Goal: Register for event/course

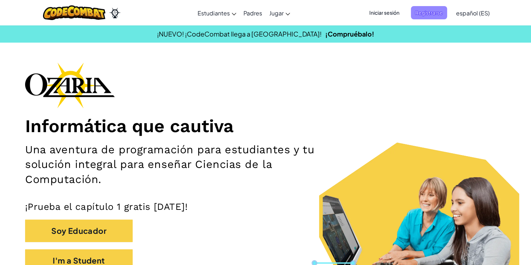
click at [430, 10] on span "Registrarse" at bounding box center [429, 12] width 36 height 13
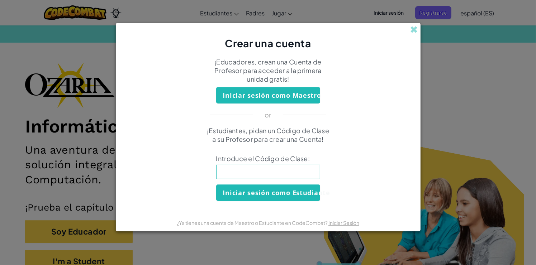
click at [263, 167] on input at bounding box center [268, 172] width 104 height 14
click at [265, 171] on input at bounding box center [268, 172] width 104 height 14
paste input "MixIronFace"
type input "MixIronFace"
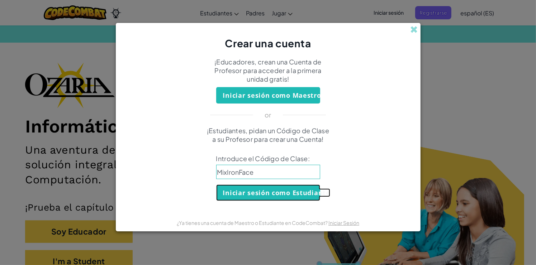
click at [292, 189] on button "Iniciar sesión como Estudiante" at bounding box center [268, 193] width 104 height 17
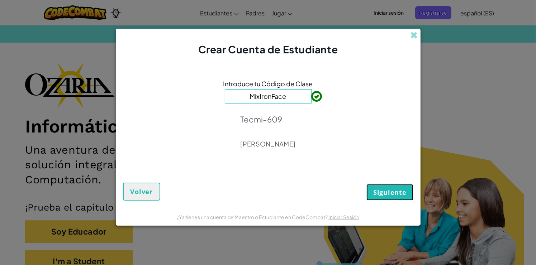
click at [388, 195] on span "Siguiente" at bounding box center [389, 192] width 33 height 9
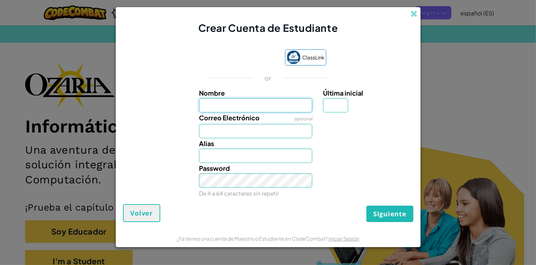
click at [230, 100] on input "Nombre" at bounding box center [255, 105] width 113 height 14
drag, startPoint x: 258, startPoint y: 109, endPoint x: 203, endPoint y: 104, distance: 55.9
click at [203, 104] on input "Nombre" at bounding box center [255, 105] width 113 height 14
type input "[PERSON_NAME]"
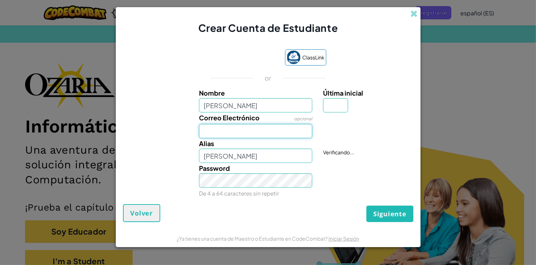
drag, startPoint x: 241, startPoint y: 133, endPoint x: 245, endPoint y: 138, distance: 6.3
click at [241, 133] on input "Correo Electrónico" at bounding box center [255, 131] width 113 height 14
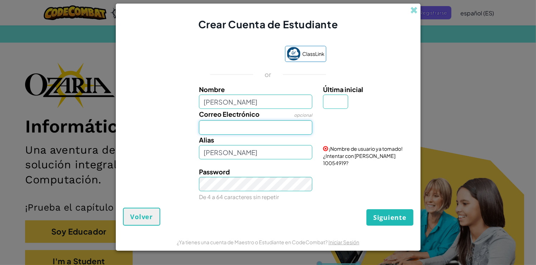
drag, startPoint x: 275, startPoint y: 122, endPoint x: 279, endPoint y: 123, distance: 4.8
click at [275, 122] on input "Correo Electrónico" at bounding box center [255, 128] width 113 height 14
click at [332, 131] on div "Correo Electrónico opcional" at bounding box center [268, 122] width 298 height 26
click at [237, 151] on input "[PERSON_NAME]" at bounding box center [255, 152] width 113 height 14
click at [274, 128] on input "Correo Electrónico" at bounding box center [255, 128] width 113 height 14
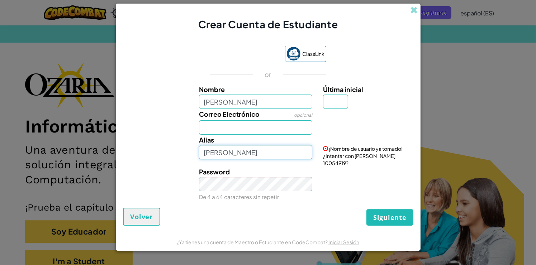
click at [221, 157] on input "[PERSON_NAME]" at bounding box center [255, 152] width 113 height 14
drag, startPoint x: 205, startPoint y: 152, endPoint x: 265, endPoint y: 151, distance: 59.9
click at [264, 151] on input "[PERSON_NAME]" at bounding box center [255, 152] width 113 height 14
click at [257, 141] on div "Alias Santi_14" at bounding box center [256, 147] width 124 height 25
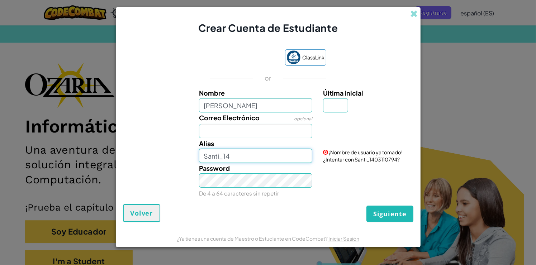
click at [239, 156] on input "Santi_14" at bounding box center [255, 156] width 113 height 14
click at [261, 120] on div "Correo Electrónico opcional" at bounding box center [256, 126] width 124 height 26
click at [265, 168] on div "Password De 4 a 64 caracteres sin repetir" at bounding box center [256, 181] width 124 height 36
click at [267, 163] on input "Santi_14." at bounding box center [255, 156] width 113 height 14
type input "S"
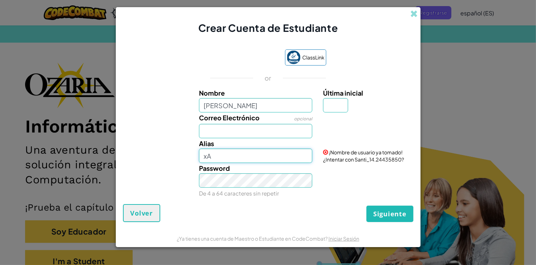
type input "x"
type input "Xantiago_14."
click at [268, 151] on input "Xantiago_14." at bounding box center [255, 156] width 113 height 14
click at [273, 123] on div "Correo Electrónico opcional" at bounding box center [256, 126] width 124 height 26
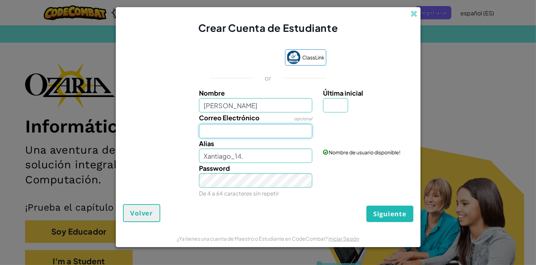
click at [273, 132] on input "Correo Electrónico" at bounding box center [255, 131] width 113 height 14
type input "AL0715"
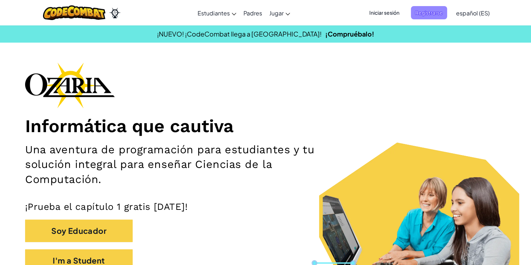
click at [433, 9] on span "Registrarse" at bounding box center [429, 12] width 36 height 13
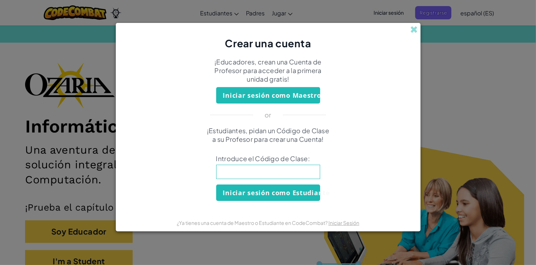
click at [254, 177] on input at bounding box center [268, 172] width 104 height 14
type input "MixIronFace"
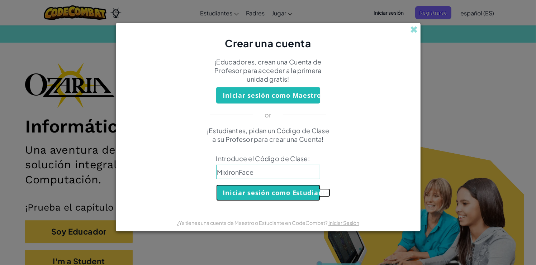
click at [269, 192] on button "Iniciar sesión como Estudiante" at bounding box center [268, 193] width 104 height 17
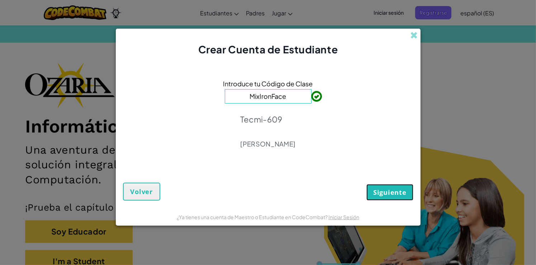
click at [374, 196] on span "Siguiente" at bounding box center [389, 192] width 33 height 9
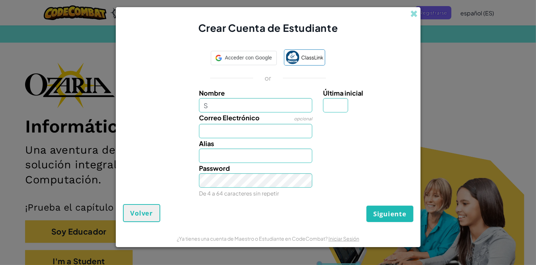
type input "S"
click at [263, 109] on input "S" at bounding box center [255, 105] width 113 height 14
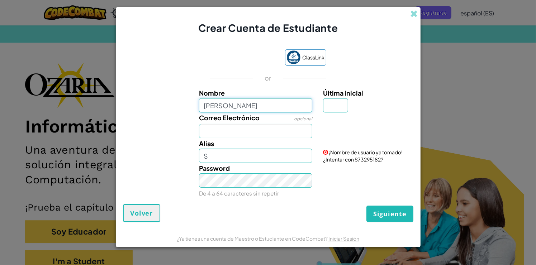
type input "[PERSON_NAME]"
click at [334, 108] on input "Última inicial" at bounding box center [335, 105] width 25 height 14
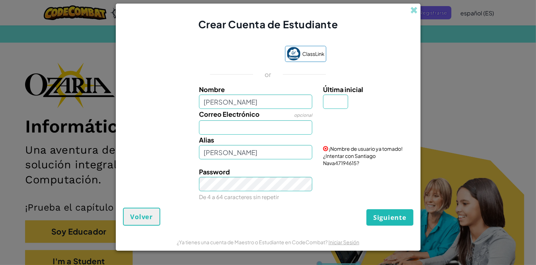
click at [354, 105] on div "Última inicial" at bounding box center [367, 96] width 89 height 25
click at [332, 100] on input "Última inicial" at bounding box center [335, 102] width 25 height 14
type input "A"
type input "a"
type input "[PERSON_NAME]"
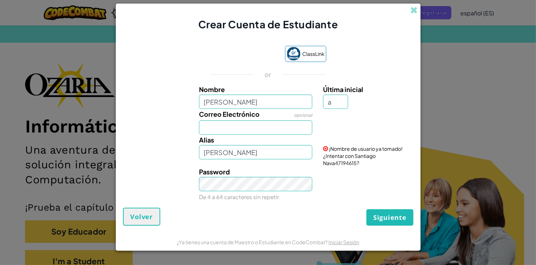
click at [243, 136] on div "Nombre Santiago [PERSON_NAME] Última inicial a Correo Electrónico opcional [PER…" at bounding box center [268, 142] width 287 height 117
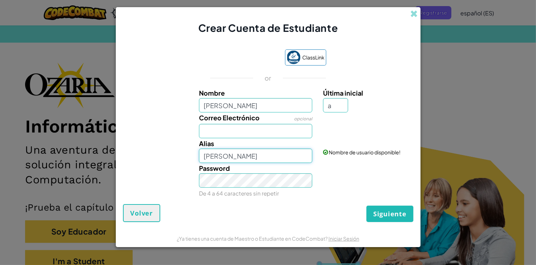
drag, startPoint x: 267, startPoint y: 155, endPoint x: 149, endPoint y: 158, distance: 118.1
click at [149, 158] on div "[PERSON_NAME] Nombre de usuario disponible!" at bounding box center [268, 150] width 298 height 25
click at [244, 158] on input "Xantiago_!4." at bounding box center [255, 156] width 113 height 14
click at [235, 158] on input "Xantiago_!4." at bounding box center [255, 156] width 113 height 14
click at [237, 156] on input "Xantiago_!4." at bounding box center [255, 156] width 113 height 14
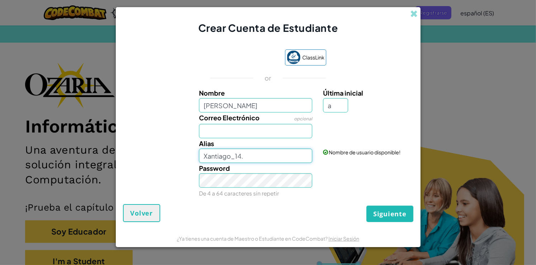
type input "Xantiago_14."
click at [251, 136] on input "Correo Electrónico" at bounding box center [255, 131] width 113 height 14
type input "[EMAIL_ADDRESS][DOMAIN_NAME]"
click at [170, 189] on div "Password De 4 a 64 caracteres sin repetir" at bounding box center [268, 181] width 298 height 36
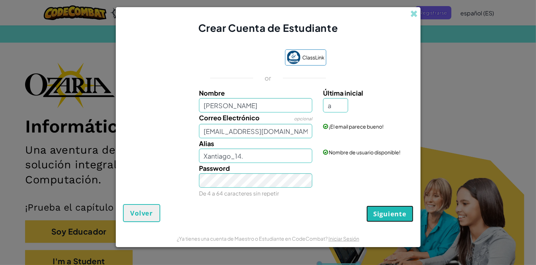
click at [392, 218] on button "Siguiente" at bounding box center [390, 214] width 47 height 17
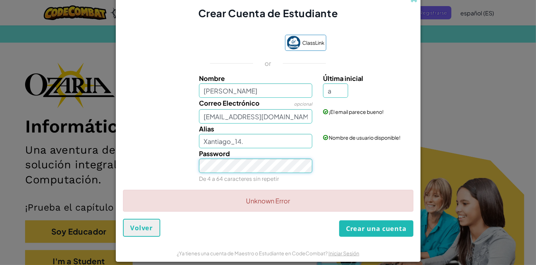
click at [186, 156] on div "Password De 4 a 64 caracteres sin repetir" at bounding box center [268, 167] width 298 height 36
click at [379, 230] on button "Crear una cuenta" at bounding box center [376, 229] width 74 height 17
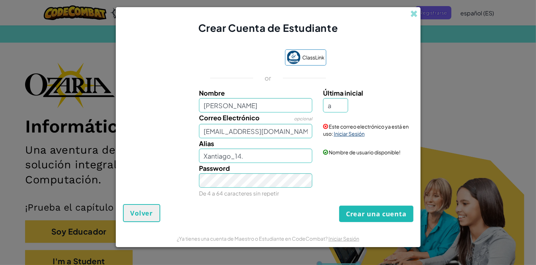
click at [343, 135] on link "Iniciar Sesión" at bounding box center [349, 134] width 31 height 6
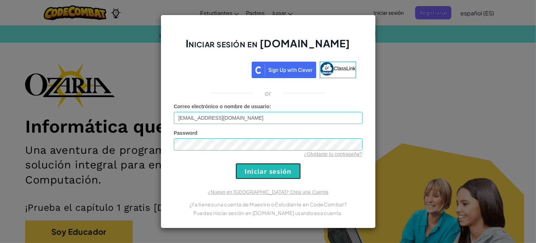
click at [279, 170] on input "Iniciar sesión" at bounding box center [268, 171] width 65 height 16
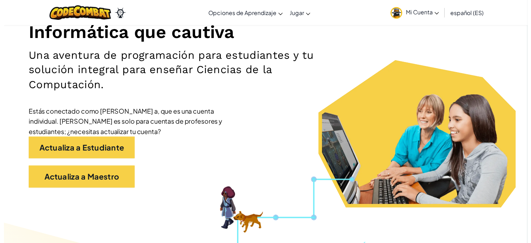
scroll to position [108, 0]
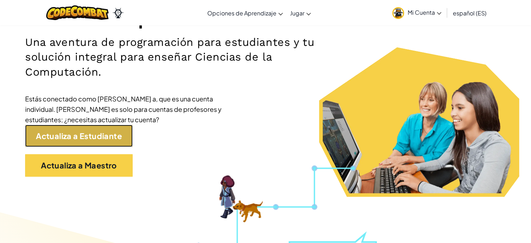
click at [118, 141] on link "Actualiza a Estudiante" at bounding box center [79, 136] width 108 height 23
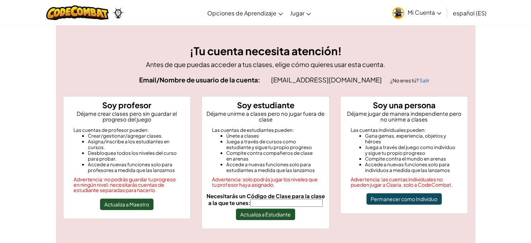
click at [292, 203] on input "Necesitarás un Código de Clase para la clase a la que te unes:" at bounding box center [286, 203] width 72 height 8
type input "MixIronFace"
click at [268, 216] on button "Actualiza a Estudiante" at bounding box center [265, 214] width 59 height 11
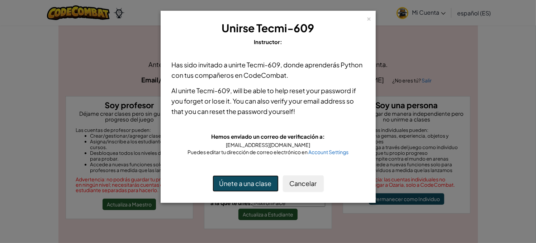
click at [262, 189] on button "Únete a una clase" at bounding box center [246, 183] width 66 height 17
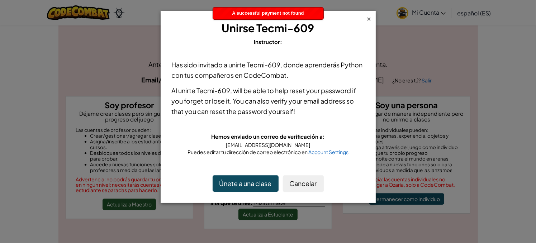
click at [372, 15] on div "×" at bounding box center [369, 18] width 5 height 8
